Goal: Check status: Check status

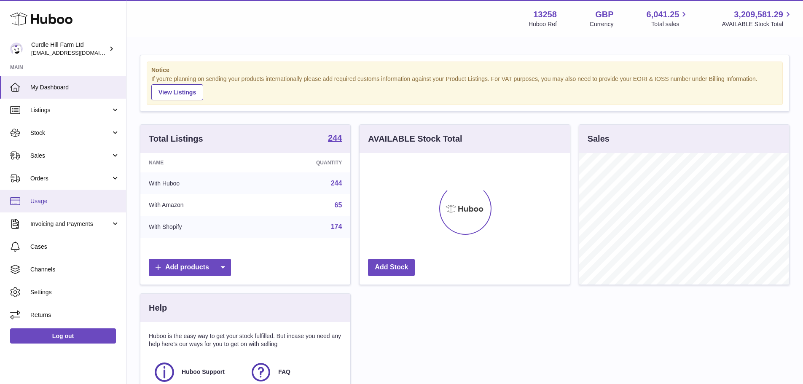
scroll to position [132, 210]
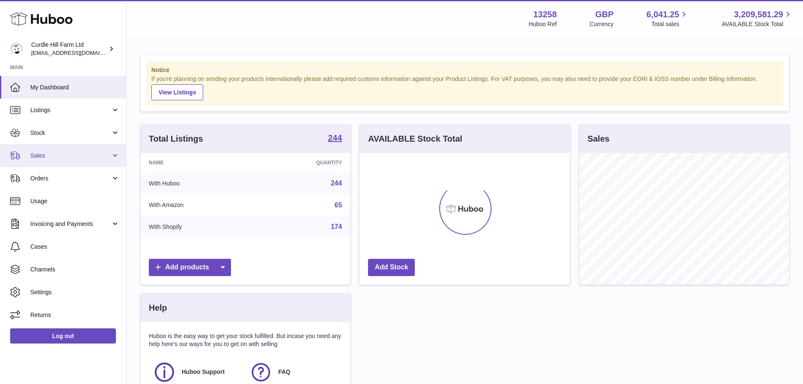
click at [66, 157] on span "Sales" at bounding box center [70, 156] width 81 height 8
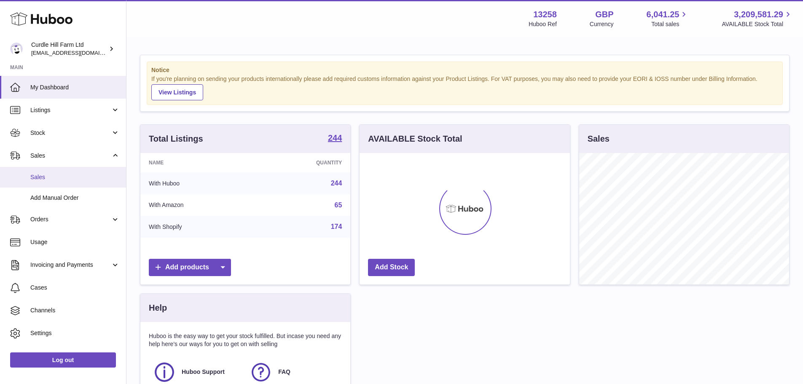
click at [72, 178] on span "Sales" at bounding box center [74, 177] width 89 height 8
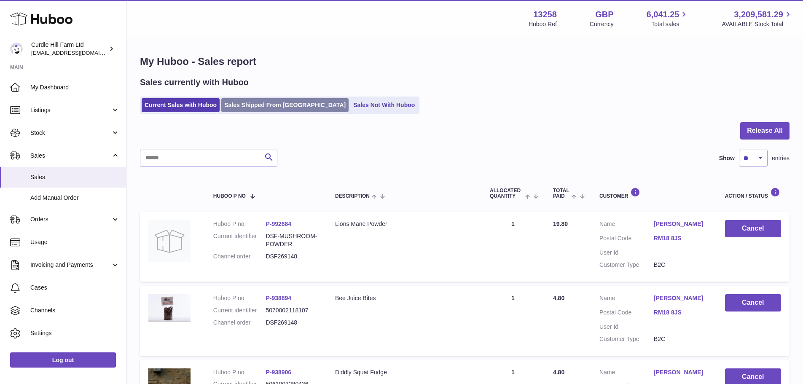
click at [259, 101] on link "Sales Shipped From [GEOGRAPHIC_DATA]" at bounding box center [284, 105] width 127 height 14
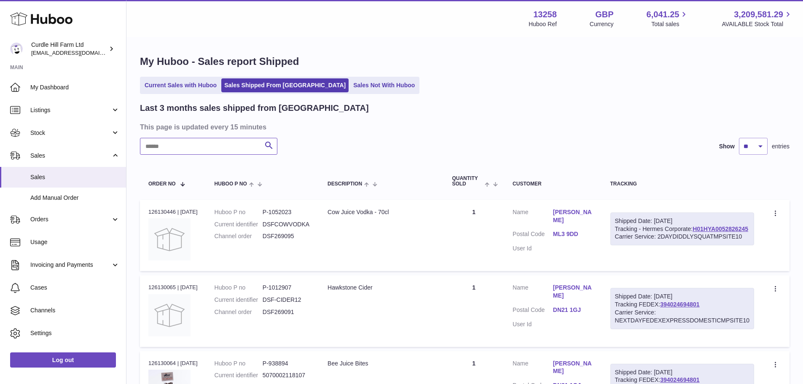
paste input "*********"
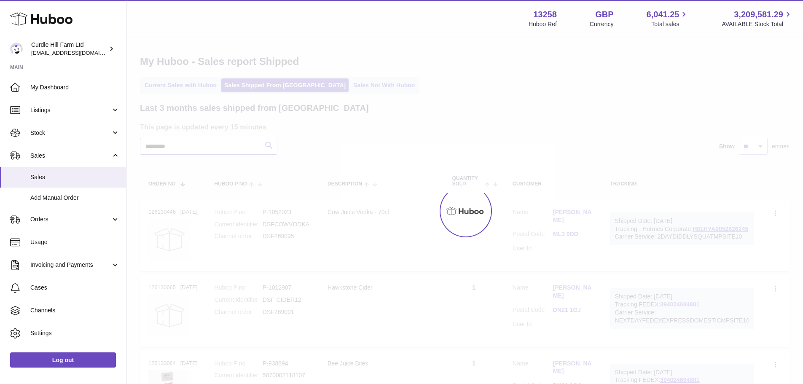
type input "*********"
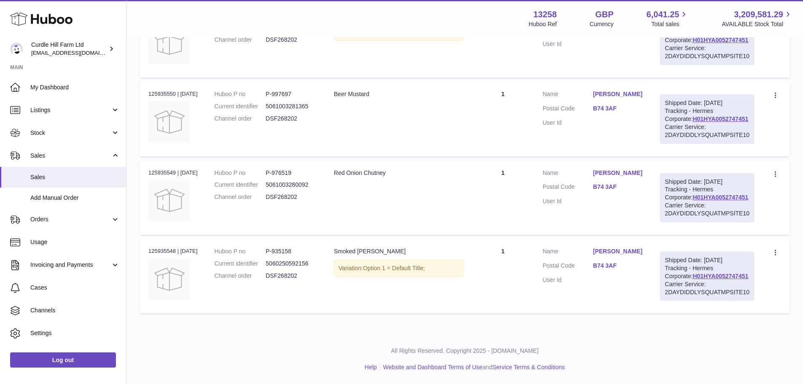
scroll to position [260, 0]
click at [167, 169] on div "Order no 125935549 | 4th Oct" at bounding box center [172, 173] width 49 height 8
copy div "125935549"
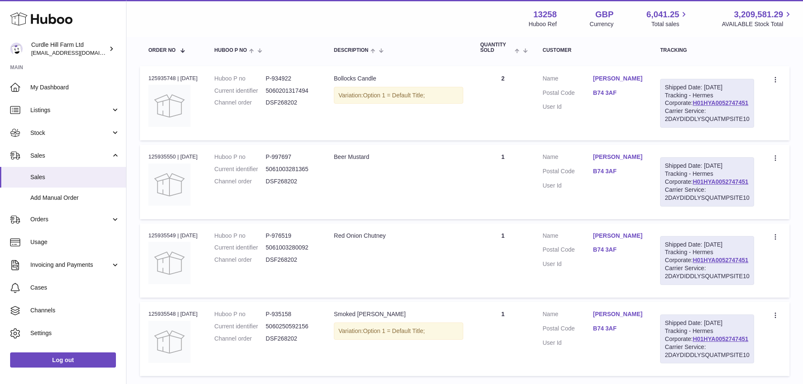
scroll to position [91, 0]
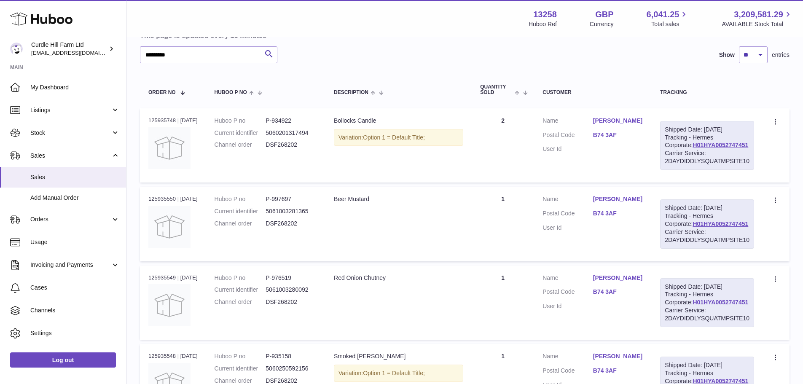
click at [284, 124] on dd "P-934922" at bounding box center [291, 121] width 51 height 8
copy dd "934922"
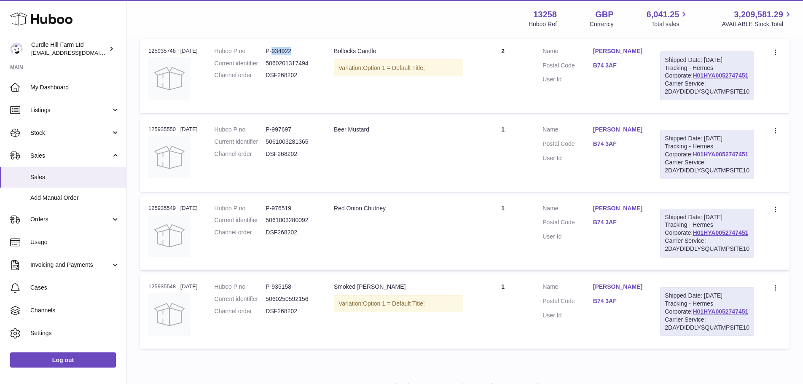
scroll to position [176, 0]
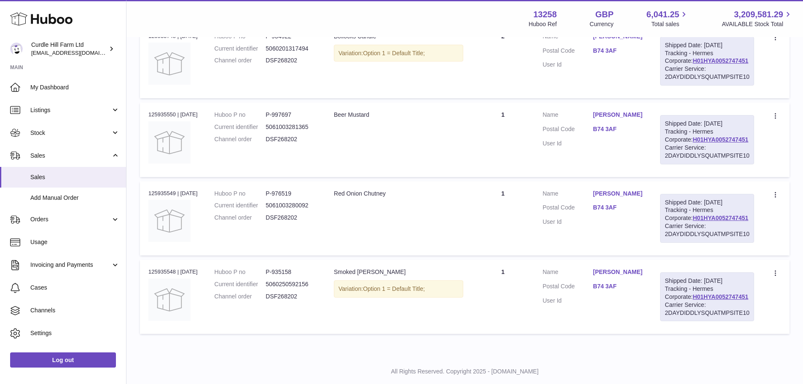
click at [292, 119] on dd "P-997697" at bounding box center [291, 115] width 51 height 8
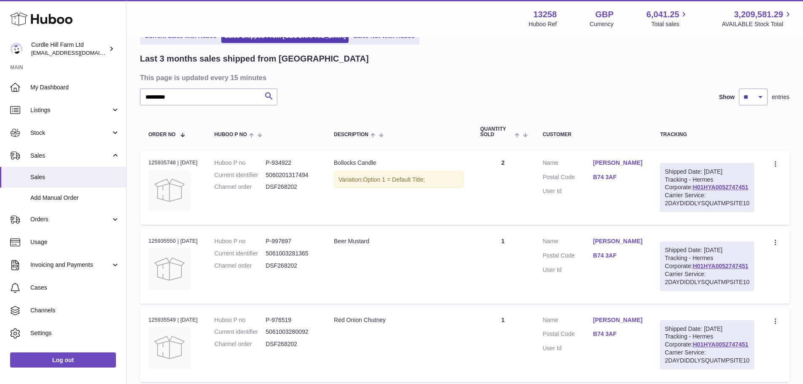
click at [428, 194] on td "Description Bollocks Candle Variation: Option 1 = Default Title;" at bounding box center [398, 188] width 146 height 74
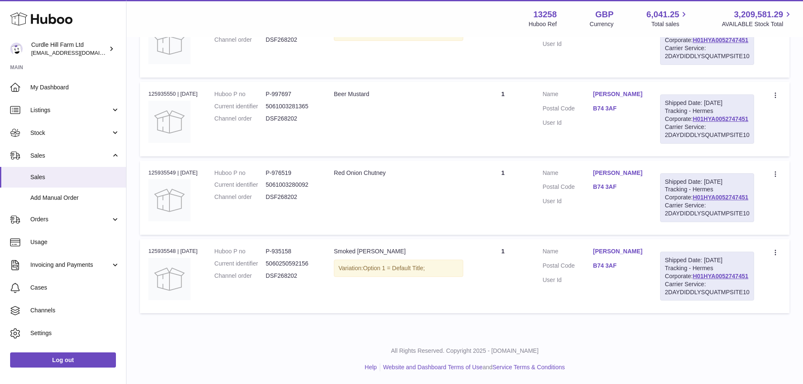
scroll to position [218, 0]
